Goal: Task Accomplishment & Management: Use online tool/utility

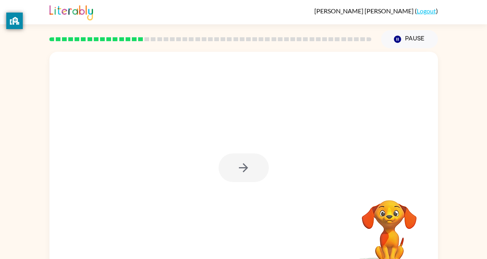
click at [466, 40] on div "[PERSON_NAME] ( Logout ) Pause Pause Your browser must support playing .mp4 fil…" at bounding box center [243, 138] width 487 height 276
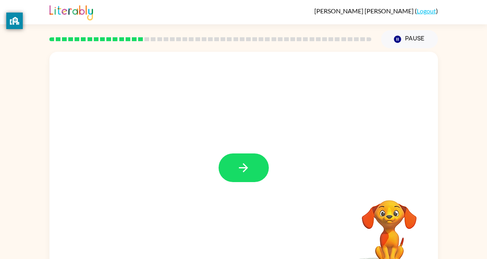
scroll to position [5, 0]
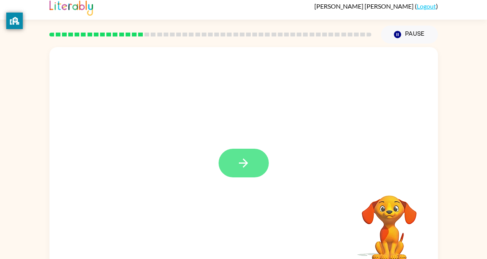
click at [253, 163] on button "button" at bounding box center [244, 163] width 50 height 29
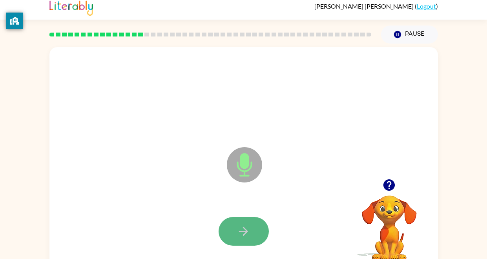
click at [244, 233] on icon "button" at bounding box center [243, 231] width 9 height 9
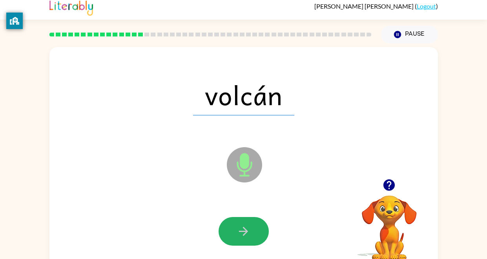
click at [245, 227] on icon "button" at bounding box center [244, 231] width 14 height 14
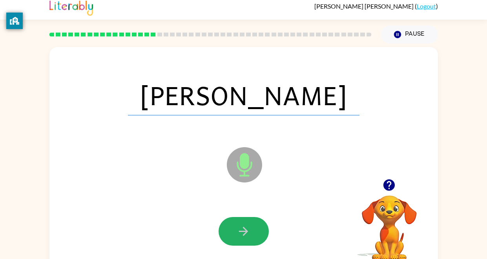
click at [245, 227] on icon "button" at bounding box center [244, 231] width 14 height 14
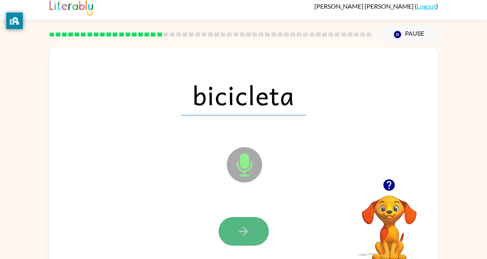
click at [246, 228] on icon "button" at bounding box center [244, 231] width 14 height 14
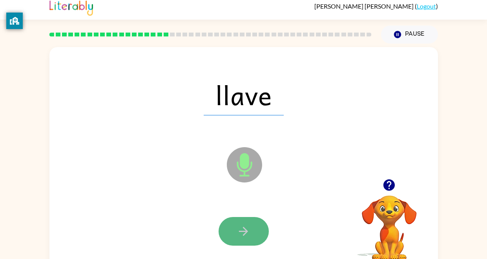
click at [247, 228] on icon "button" at bounding box center [244, 231] width 14 height 14
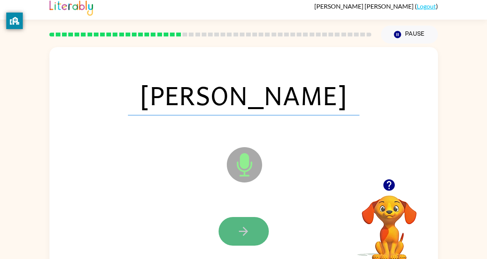
click at [245, 228] on icon "button" at bounding box center [244, 231] width 14 height 14
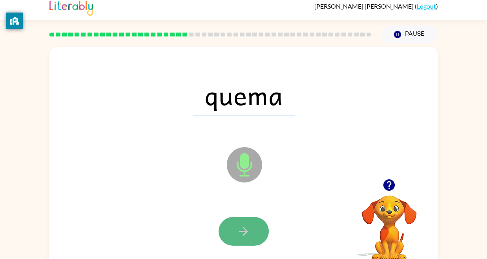
click at [247, 229] on icon "button" at bounding box center [244, 231] width 14 height 14
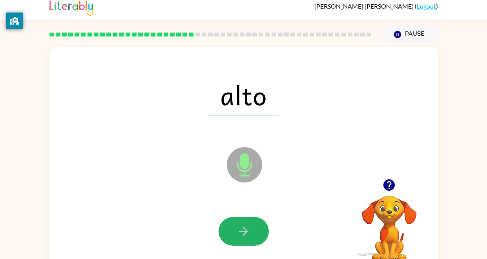
click at [247, 229] on icon "button" at bounding box center [244, 231] width 14 height 14
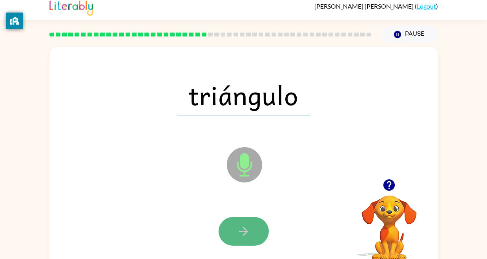
click at [246, 229] on icon "button" at bounding box center [244, 231] width 14 height 14
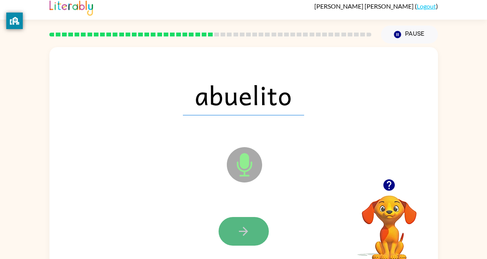
click at [246, 230] on icon "button" at bounding box center [244, 231] width 14 height 14
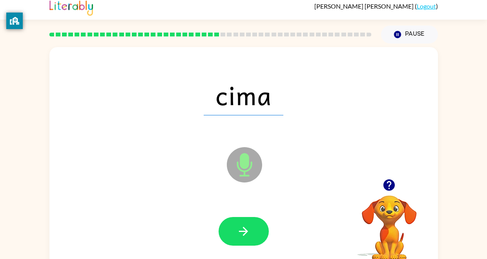
click at [246, 230] on icon "button" at bounding box center [244, 231] width 14 height 14
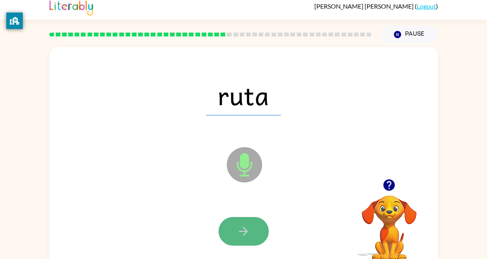
click at [247, 231] on icon "button" at bounding box center [243, 231] width 9 height 9
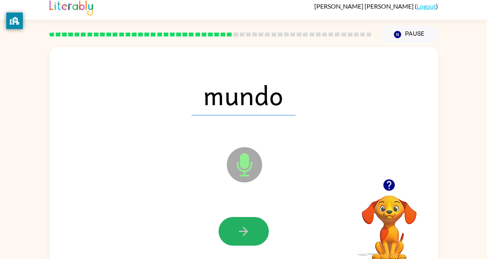
click at [247, 231] on icon "button" at bounding box center [243, 231] width 9 height 9
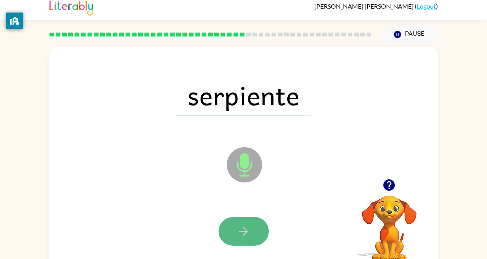
click at [248, 232] on icon "button" at bounding box center [244, 231] width 14 height 14
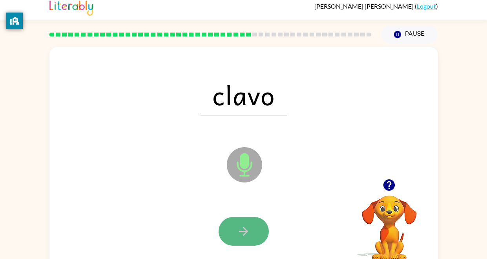
click at [247, 235] on icon "button" at bounding box center [244, 231] width 14 height 14
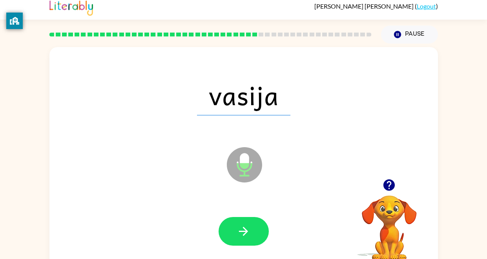
click at [247, 235] on icon "button" at bounding box center [244, 231] width 14 height 14
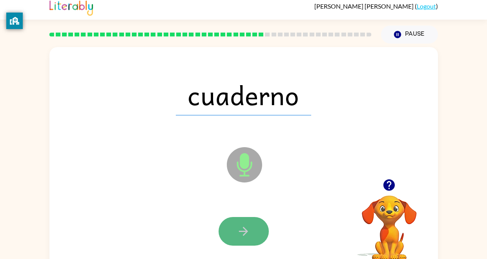
click at [248, 236] on icon "button" at bounding box center [244, 231] width 14 height 14
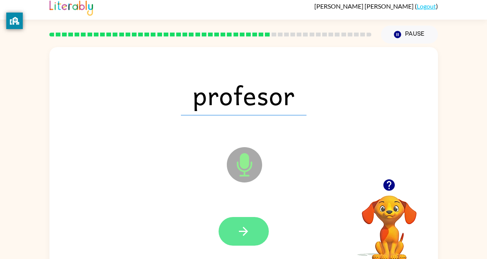
click at [247, 236] on icon "button" at bounding box center [244, 231] width 14 height 14
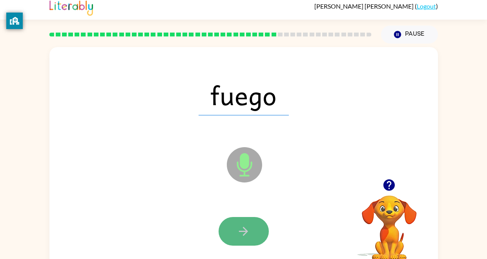
click at [248, 237] on icon "button" at bounding box center [244, 231] width 14 height 14
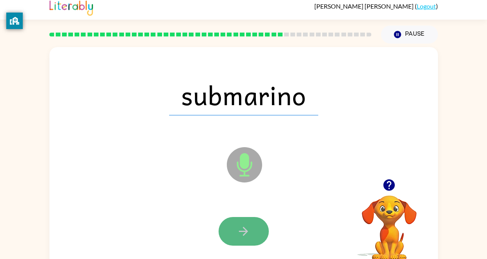
click at [247, 238] on button "button" at bounding box center [244, 231] width 50 height 29
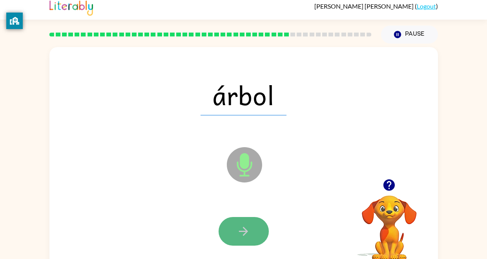
click at [245, 238] on button "button" at bounding box center [244, 231] width 50 height 29
click at [244, 238] on button "button" at bounding box center [244, 231] width 50 height 29
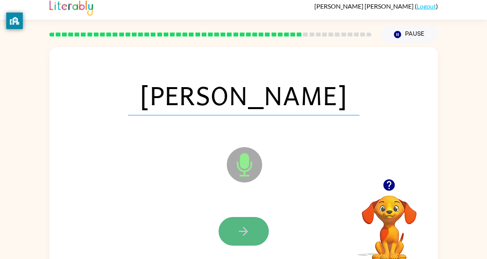
click at [244, 238] on button "button" at bounding box center [244, 231] width 50 height 29
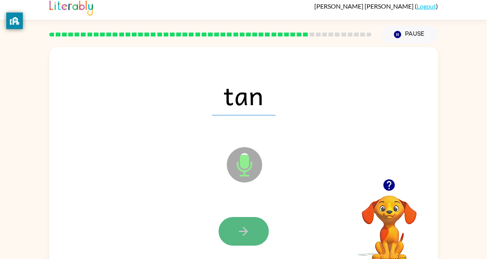
click at [244, 237] on button "button" at bounding box center [244, 231] width 50 height 29
click at [244, 237] on icon "button" at bounding box center [244, 231] width 14 height 14
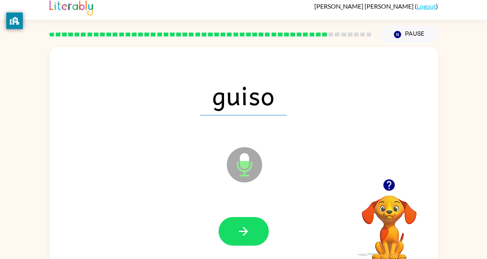
click at [244, 237] on icon "button" at bounding box center [244, 231] width 14 height 14
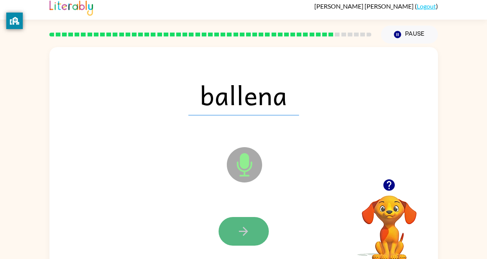
click at [245, 239] on button "button" at bounding box center [244, 231] width 50 height 29
click at [244, 239] on button "button" at bounding box center [244, 231] width 50 height 29
click at [245, 240] on button "button" at bounding box center [244, 231] width 50 height 29
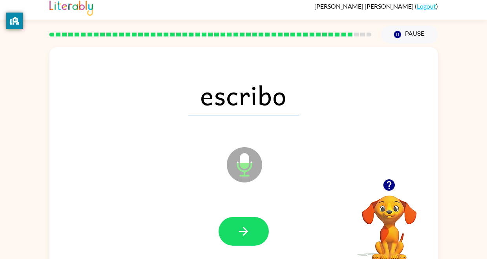
click at [245, 240] on button "button" at bounding box center [244, 231] width 50 height 29
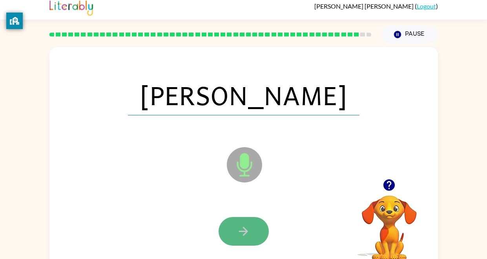
click at [246, 240] on button "button" at bounding box center [244, 231] width 50 height 29
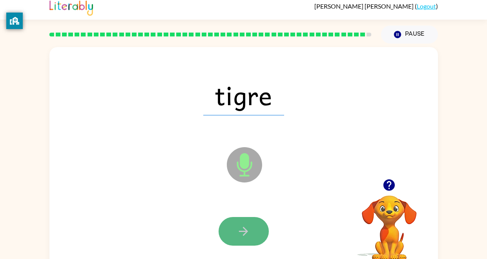
click at [245, 241] on button "button" at bounding box center [244, 231] width 50 height 29
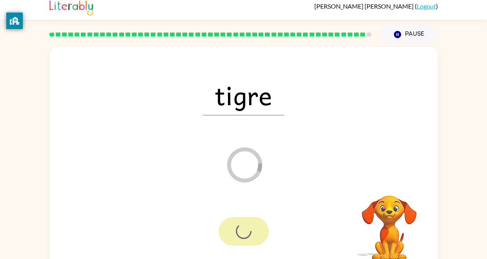
scroll to position [3, 0]
